Goal: Information Seeking & Learning: Learn about a topic

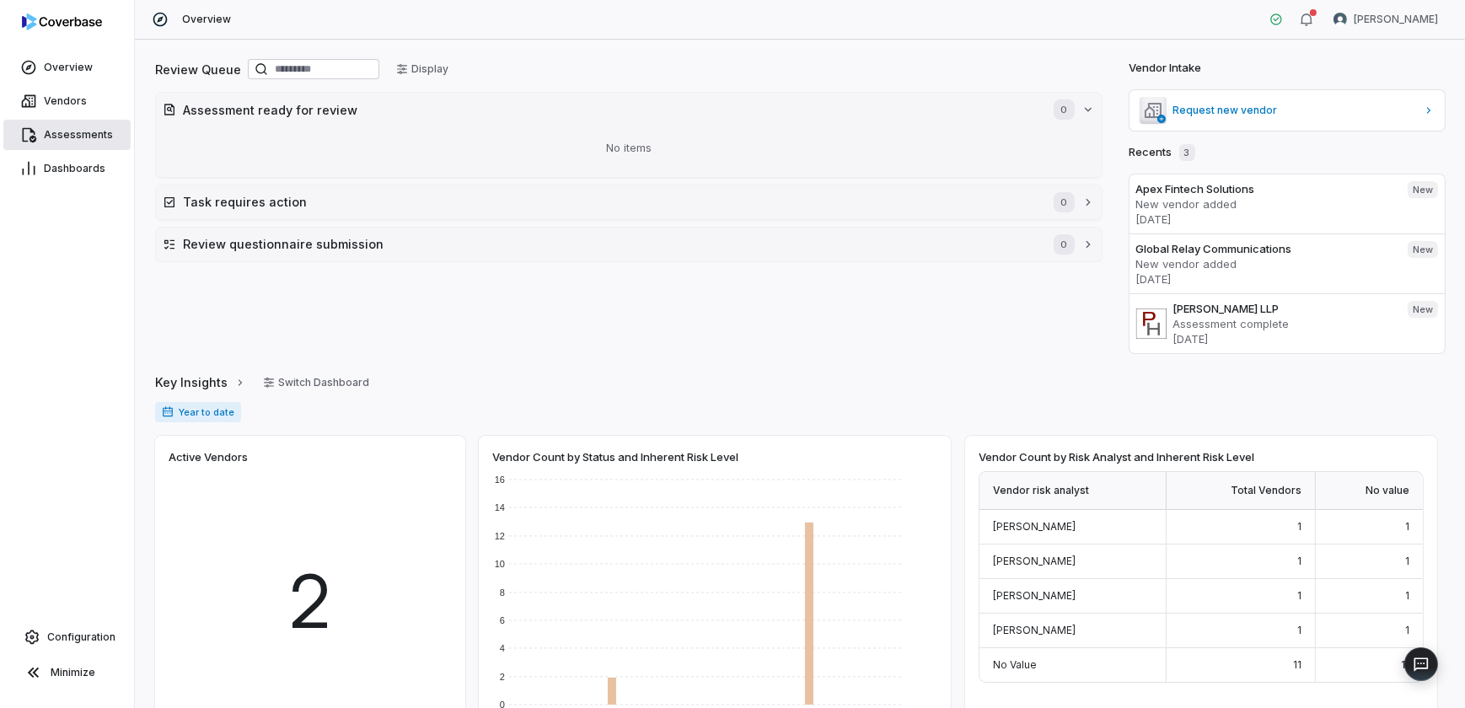
click at [83, 136] on span "Assessments" at bounding box center [78, 134] width 69 height 13
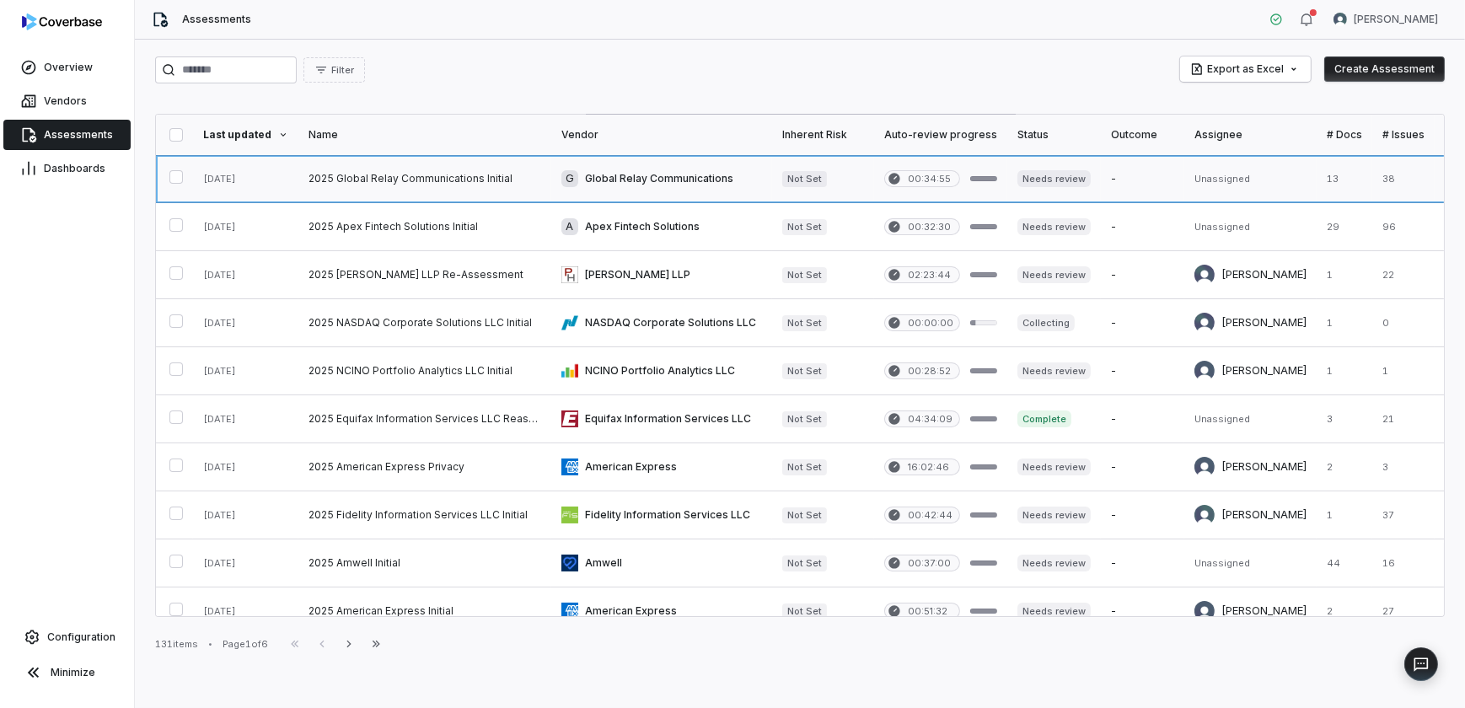
click at [356, 177] on link at bounding box center [424, 178] width 253 height 47
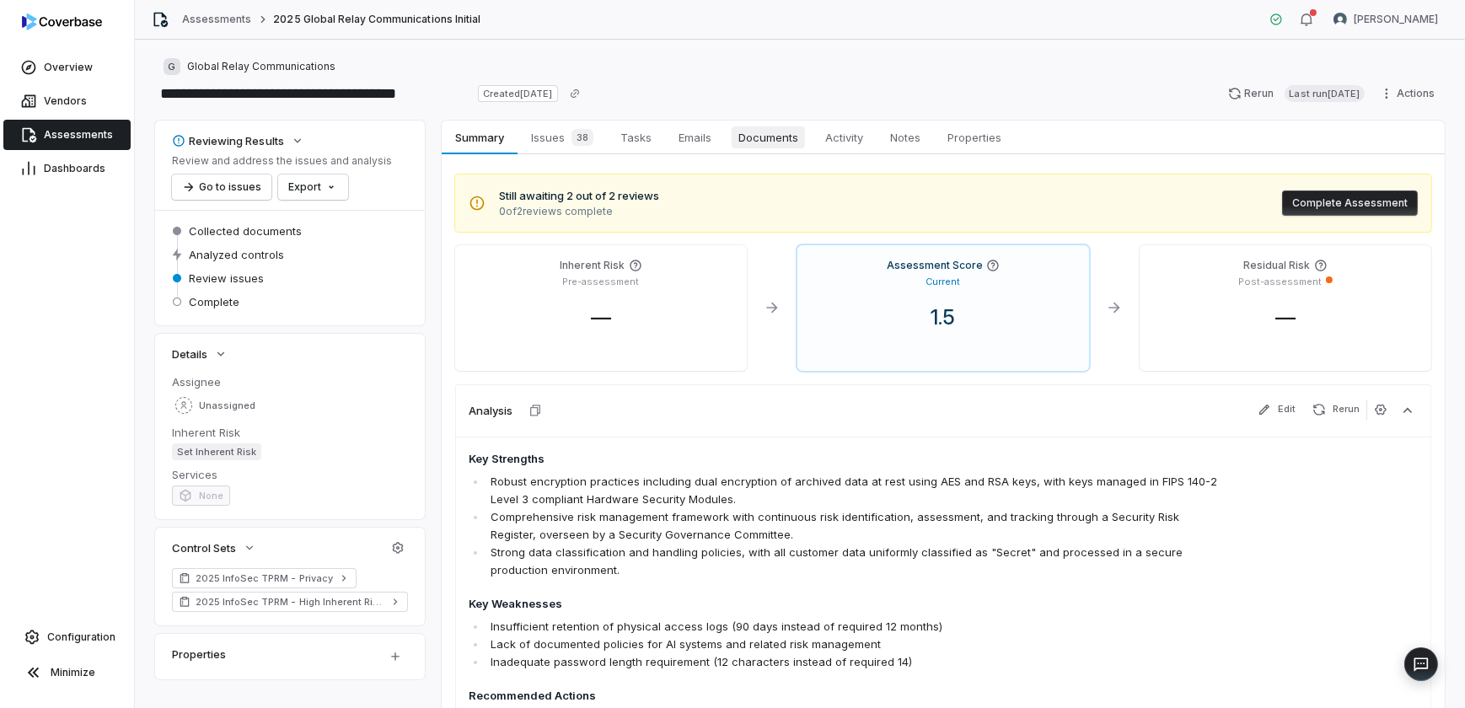
click at [762, 145] on span "Documents" at bounding box center [768, 137] width 73 height 22
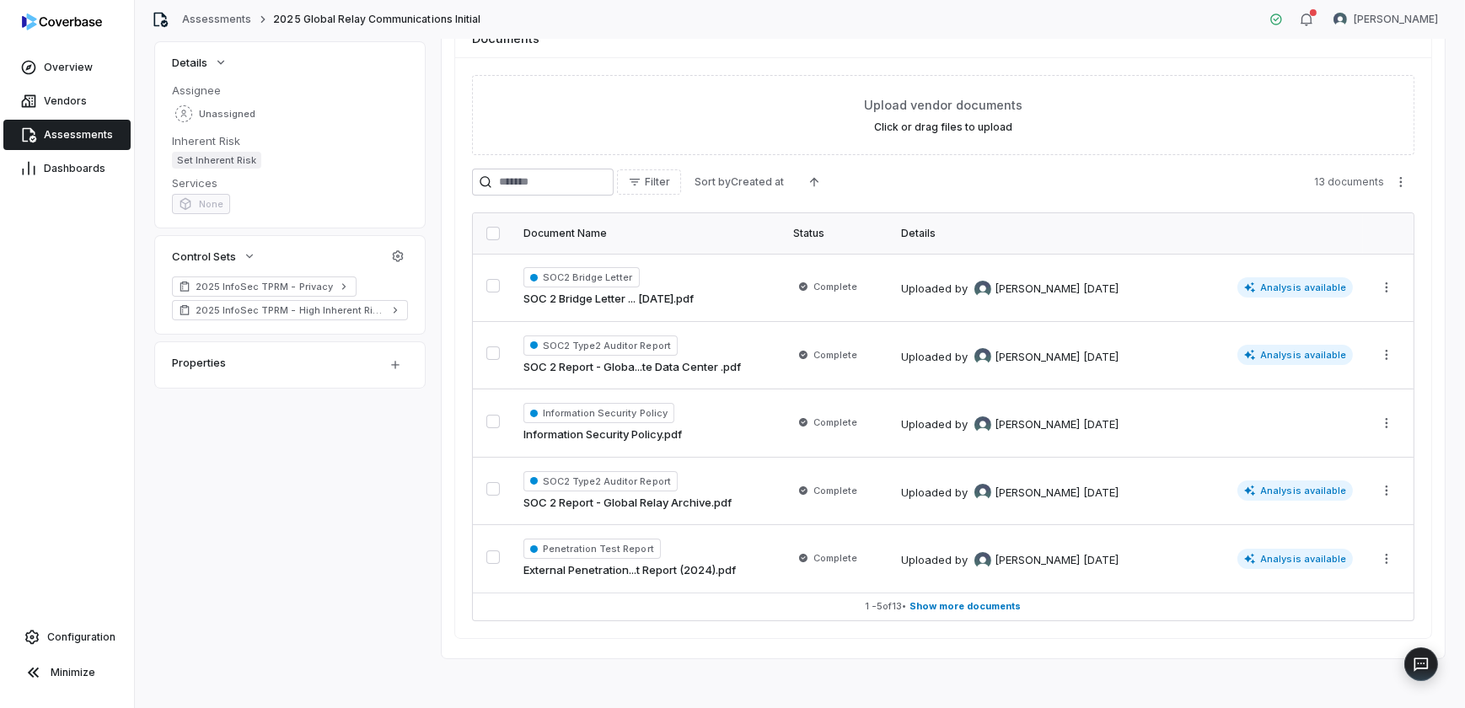
scroll to position [294, 0]
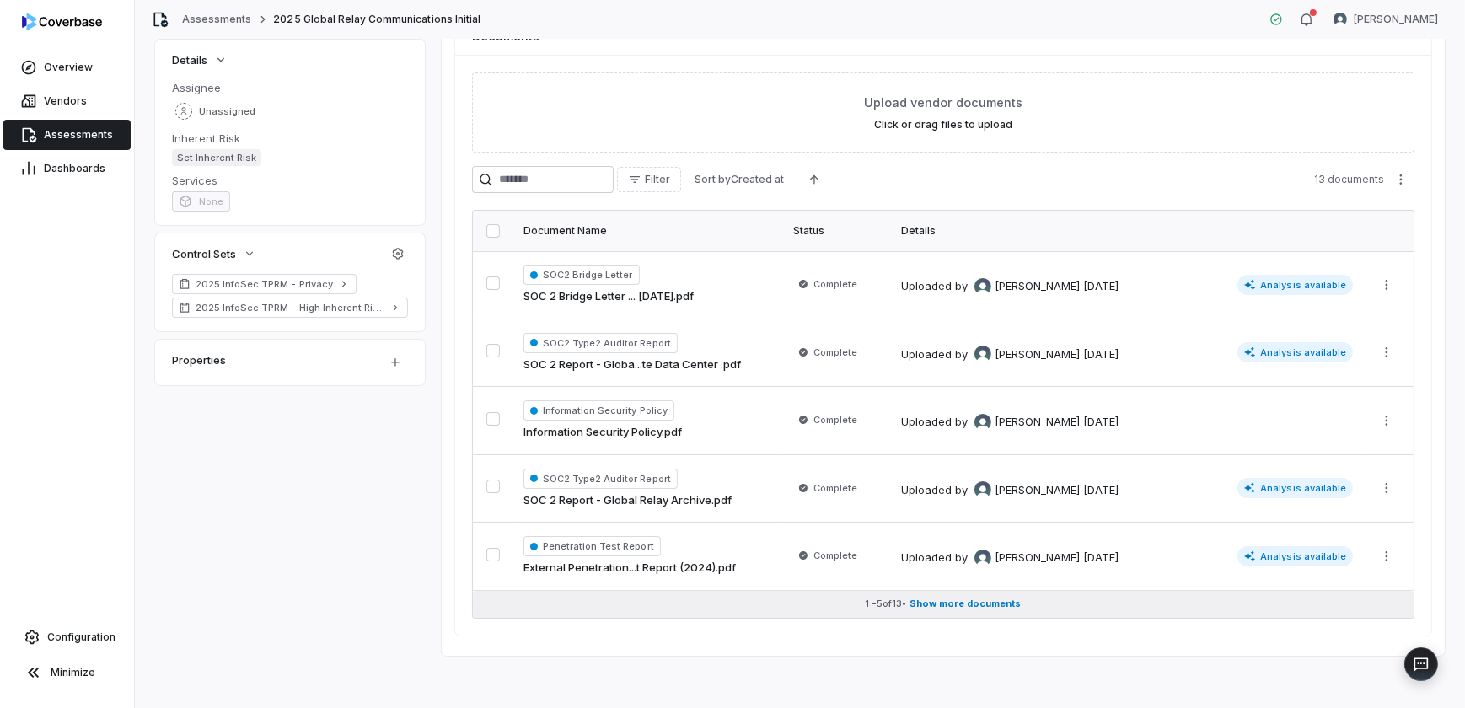
click at [951, 607] on span "Show more documents" at bounding box center [966, 604] width 111 height 13
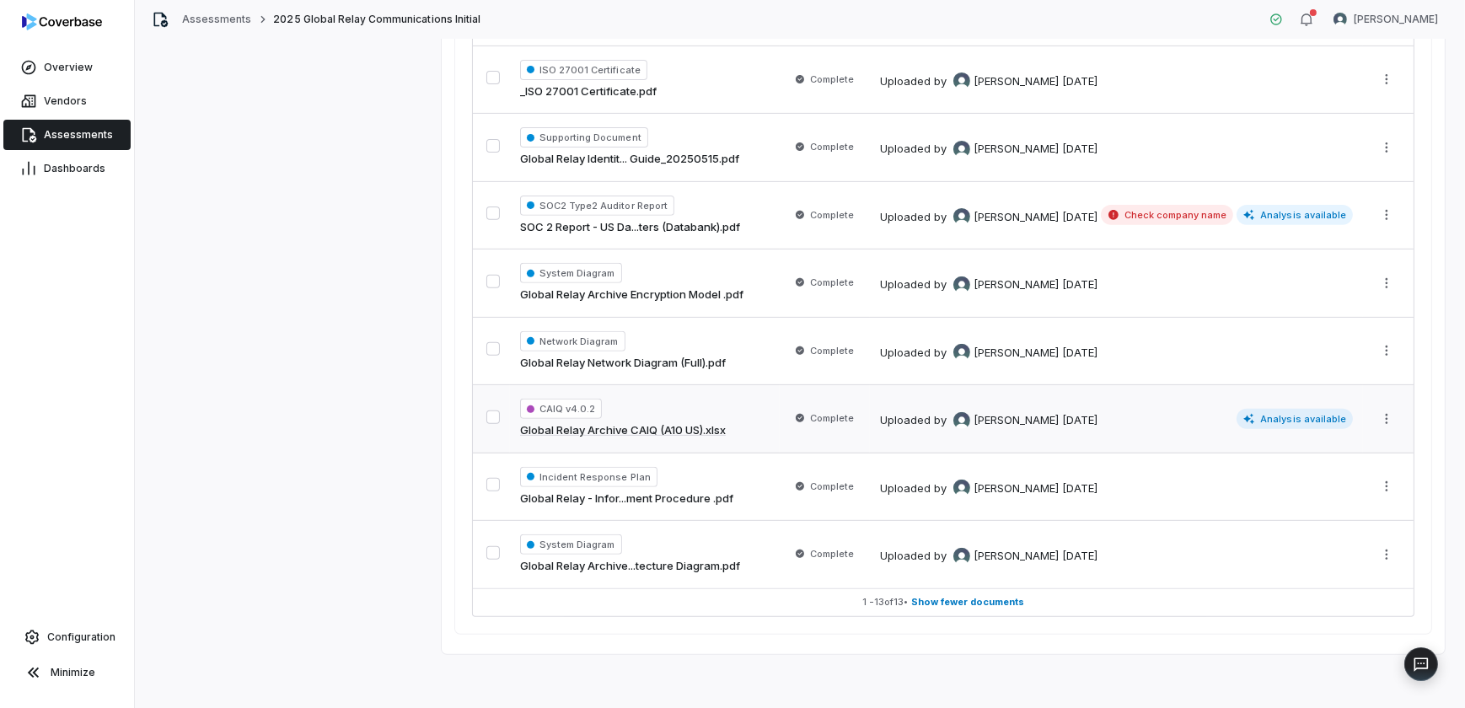
scroll to position [843, 0]
click at [576, 400] on span "CAIQ v4.0.2" at bounding box center [561, 409] width 82 height 20
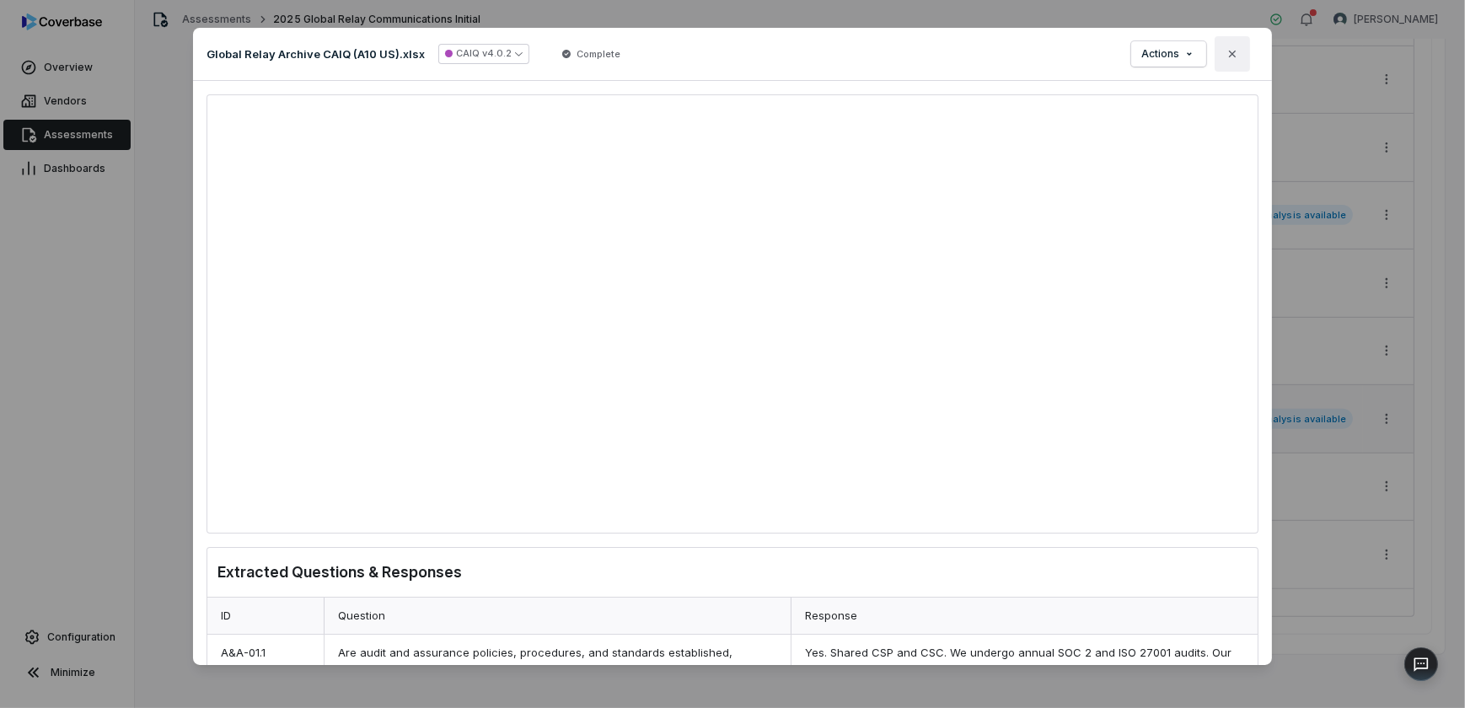
click at [1238, 56] on icon "button" at bounding box center [1232, 53] width 13 height 13
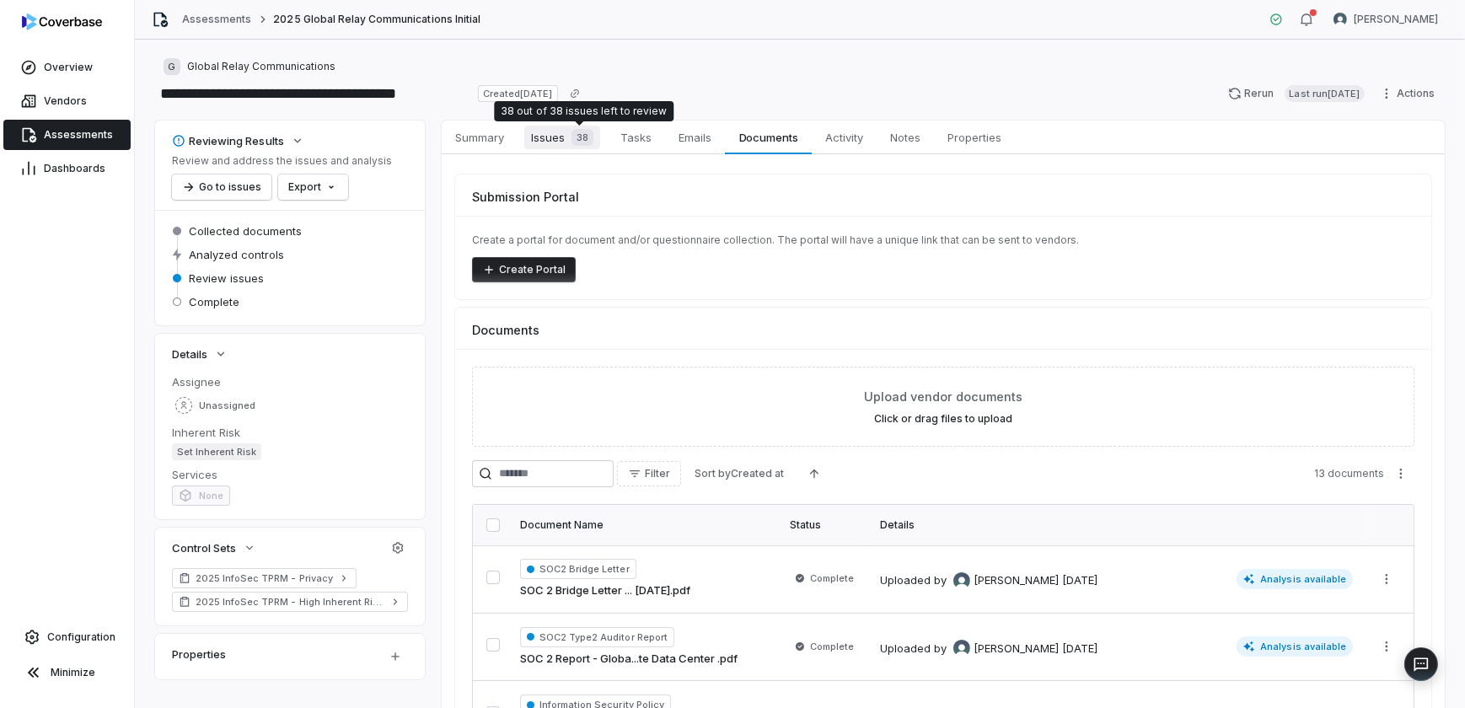
click at [575, 132] on span "38" at bounding box center [583, 137] width 22 height 17
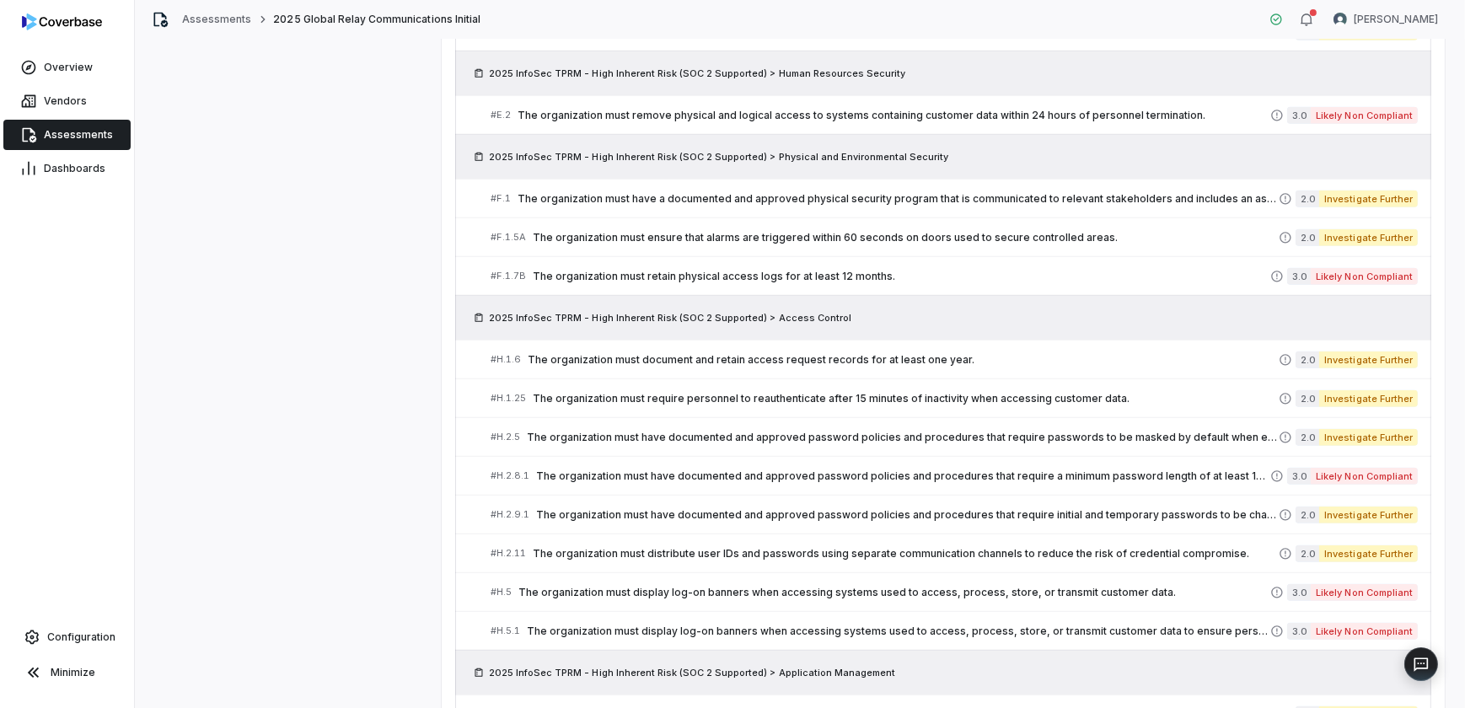
scroll to position [1073, 0]
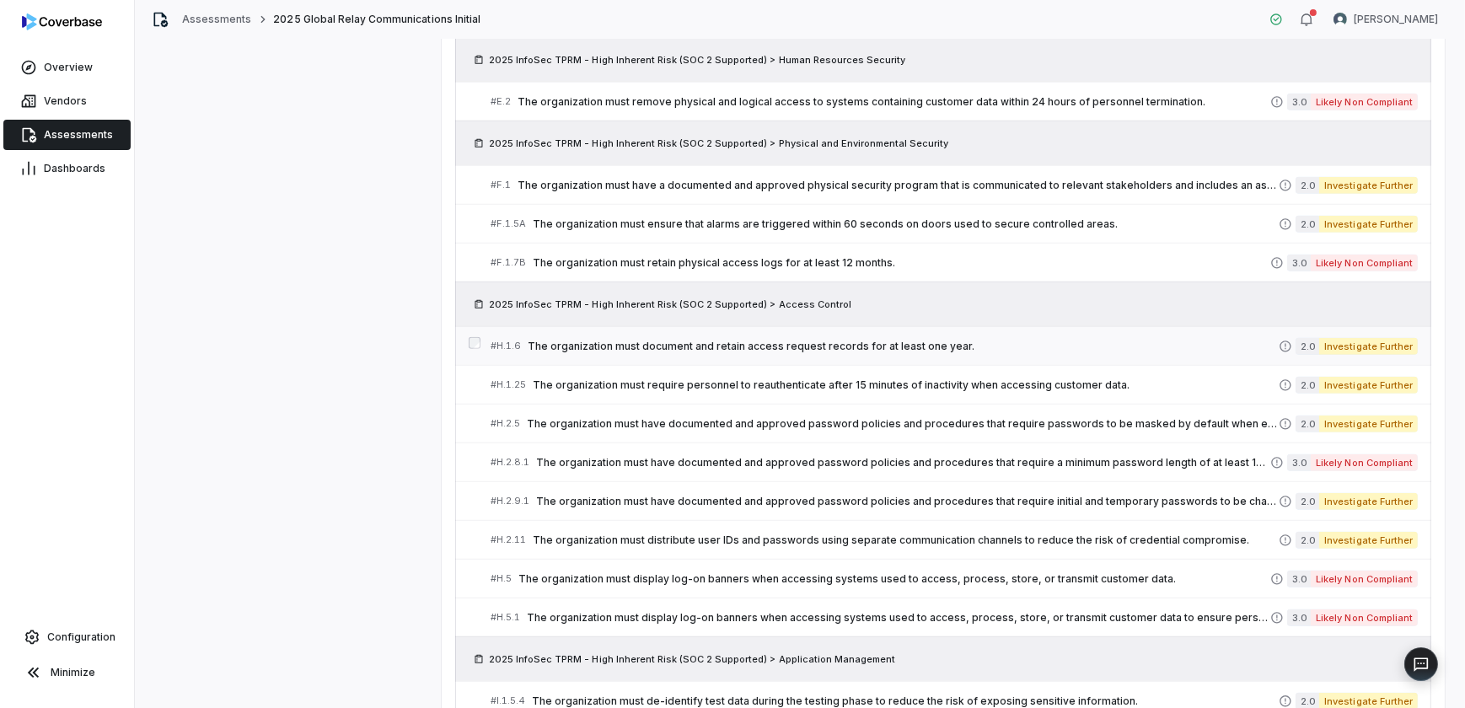
click at [821, 345] on span "The organization must document and retain access request records for at least o…" at bounding box center [903, 346] width 751 height 13
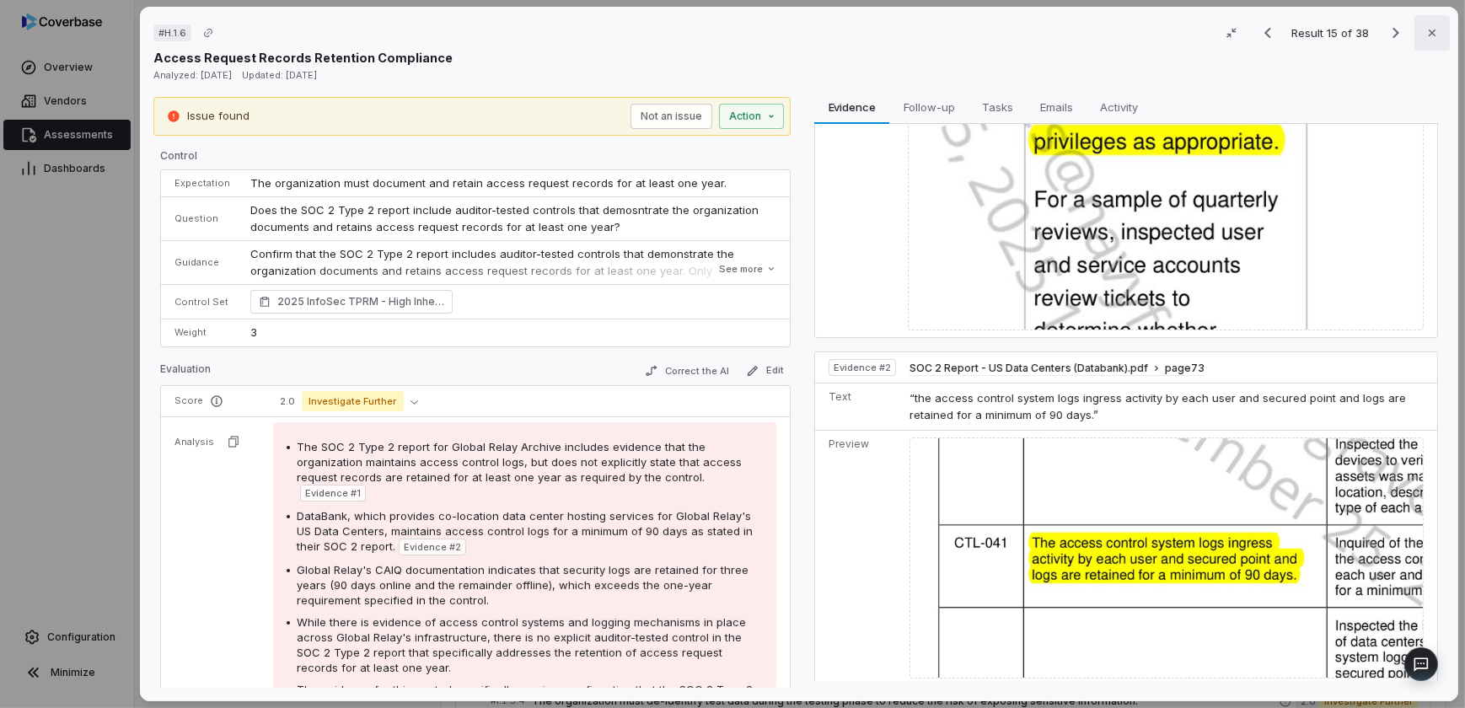
click at [1436, 39] on button "Close" at bounding box center [1432, 32] width 35 height 35
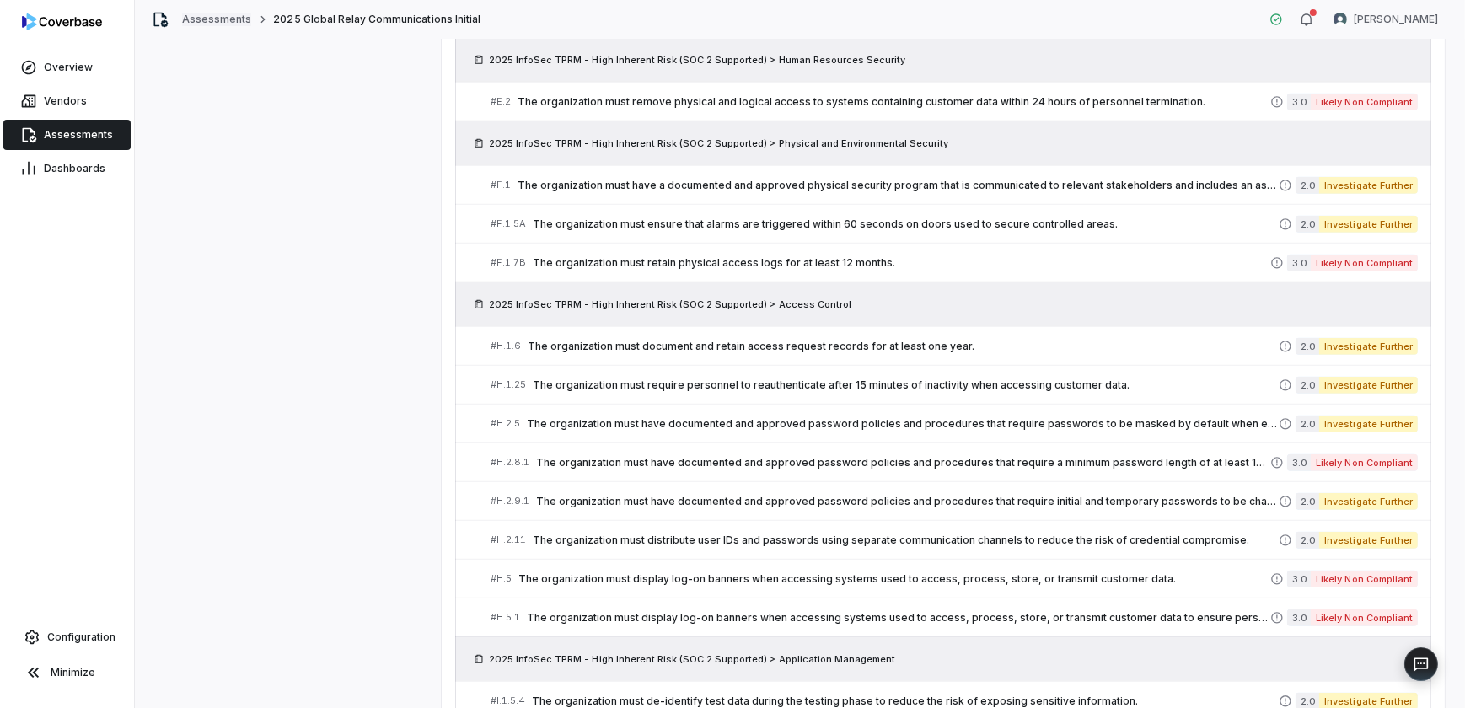
click at [210, 16] on link "Assessments" at bounding box center [216, 19] width 69 height 13
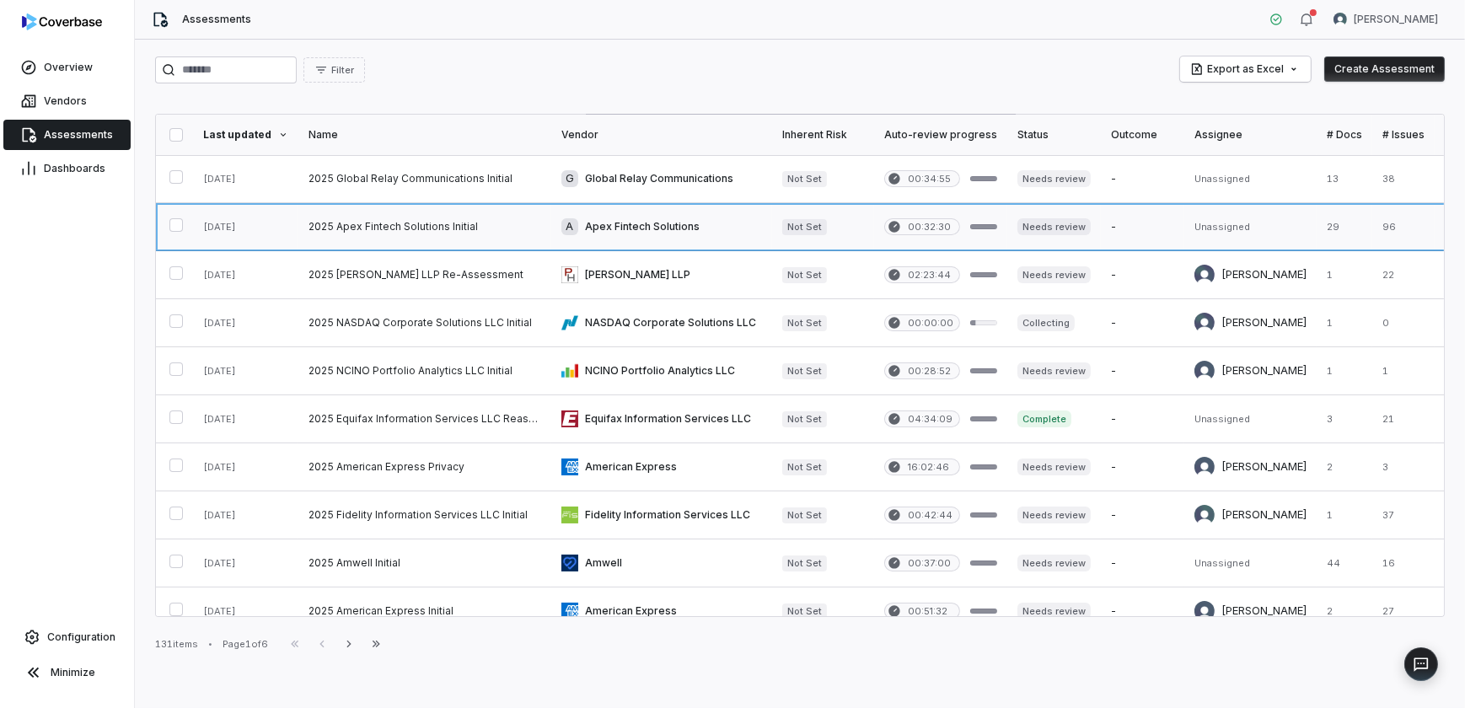
click at [645, 226] on link at bounding box center [661, 226] width 221 height 47
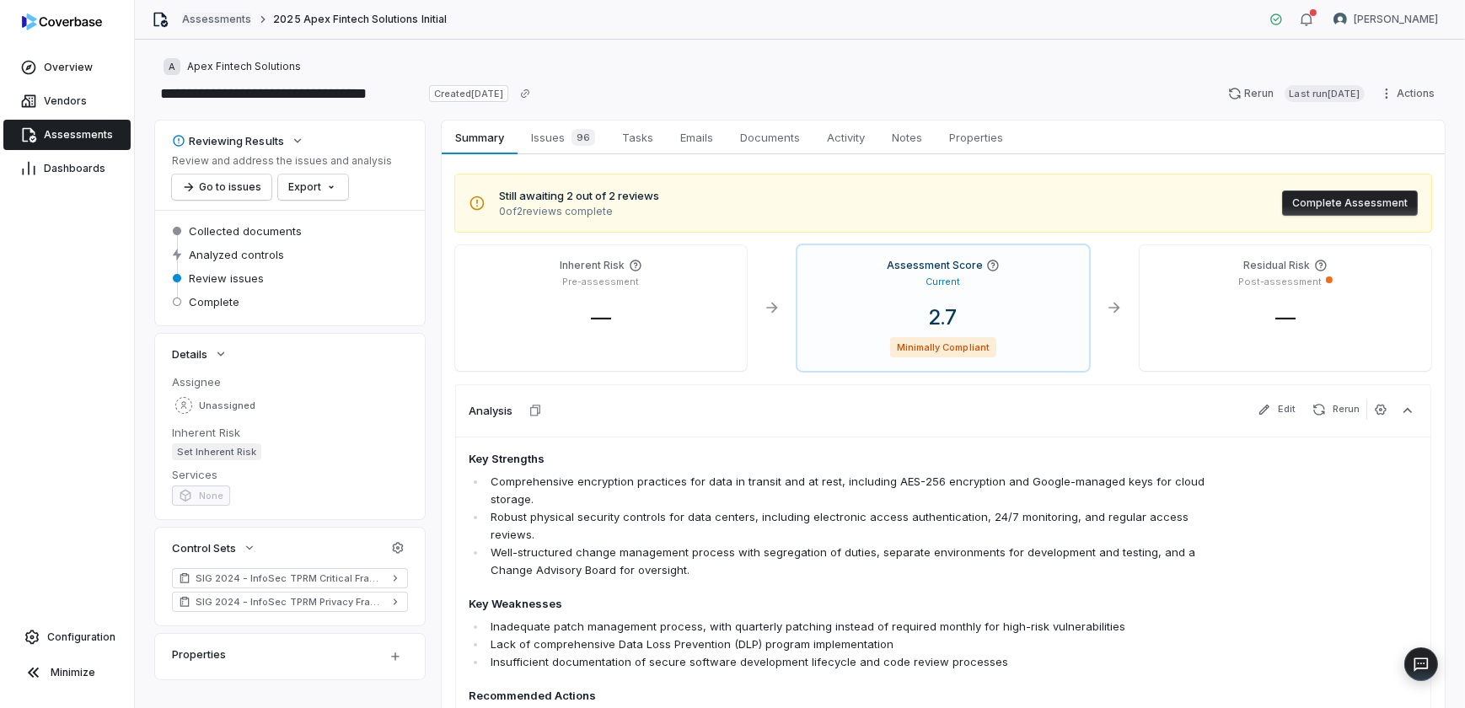
click at [208, 19] on link "Assessments" at bounding box center [216, 19] width 69 height 13
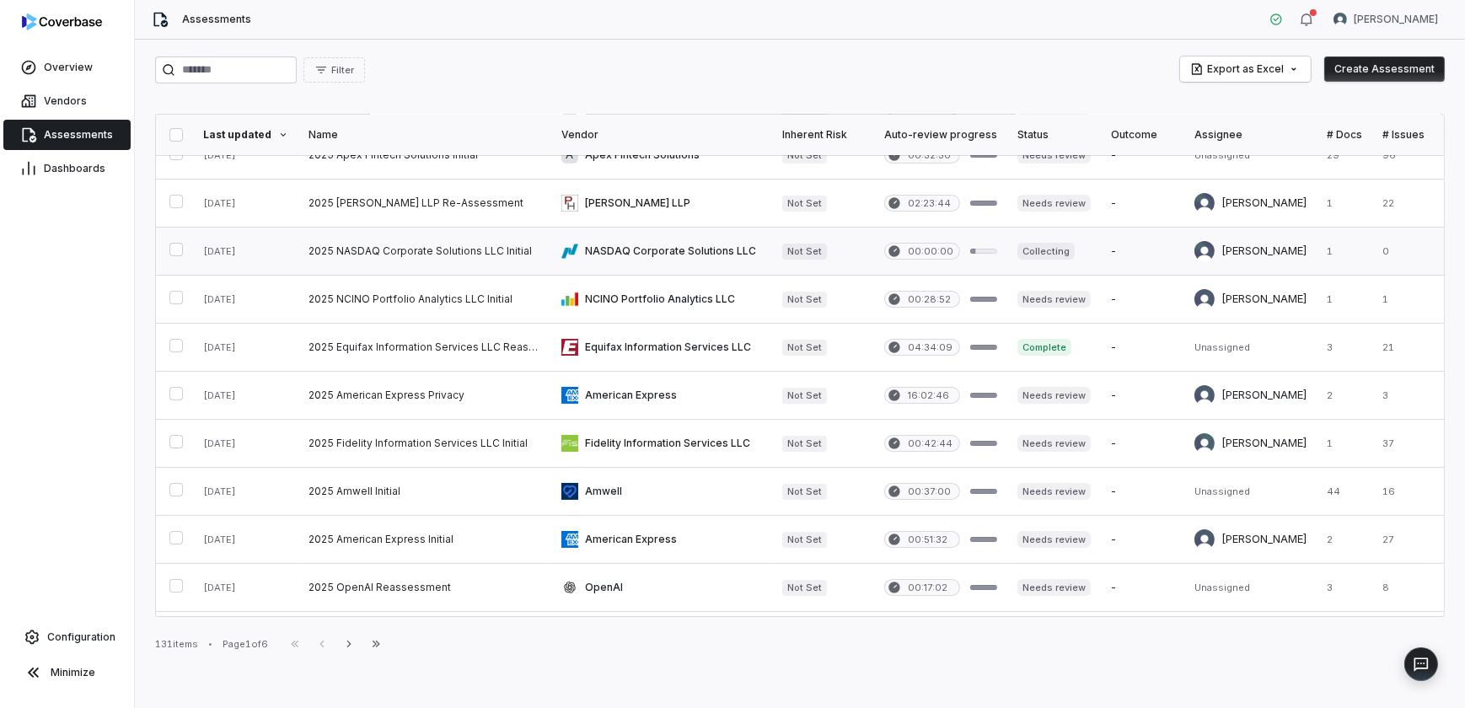
scroll to position [76, 0]
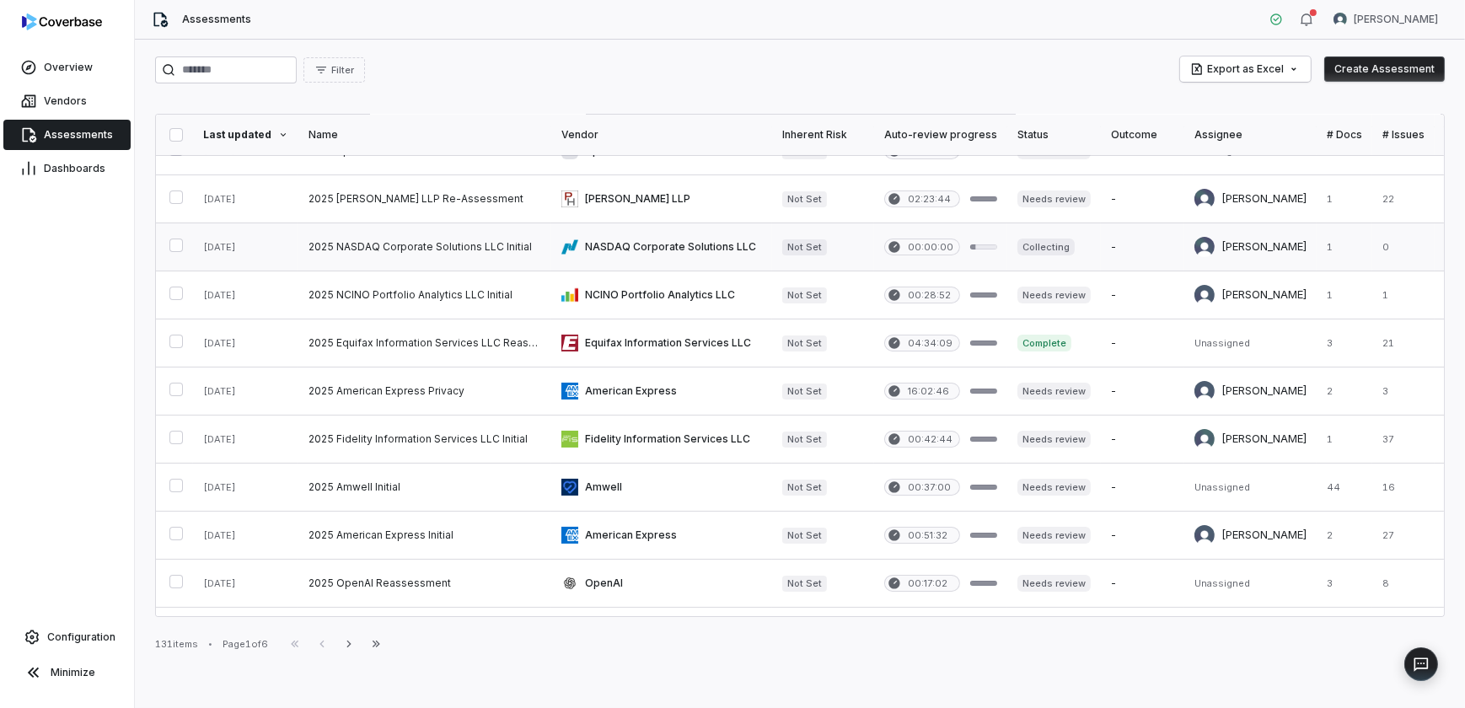
click at [671, 243] on link at bounding box center [661, 246] width 221 height 47
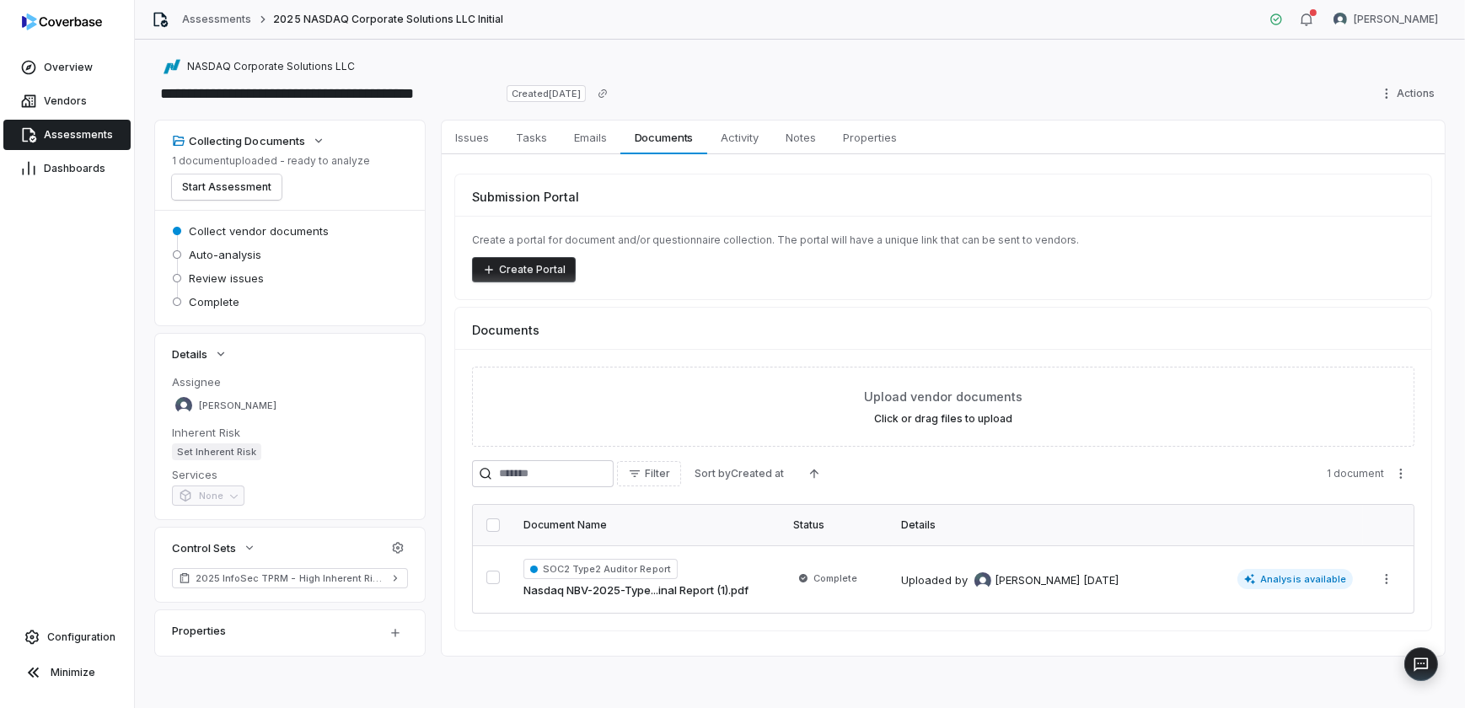
scroll to position [1, 0]
click at [203, 13] on link "Assessments" at bounding box center [216, 19] width 69 height 13
